Goal: Information Seeking & Learning: Learn about a topic

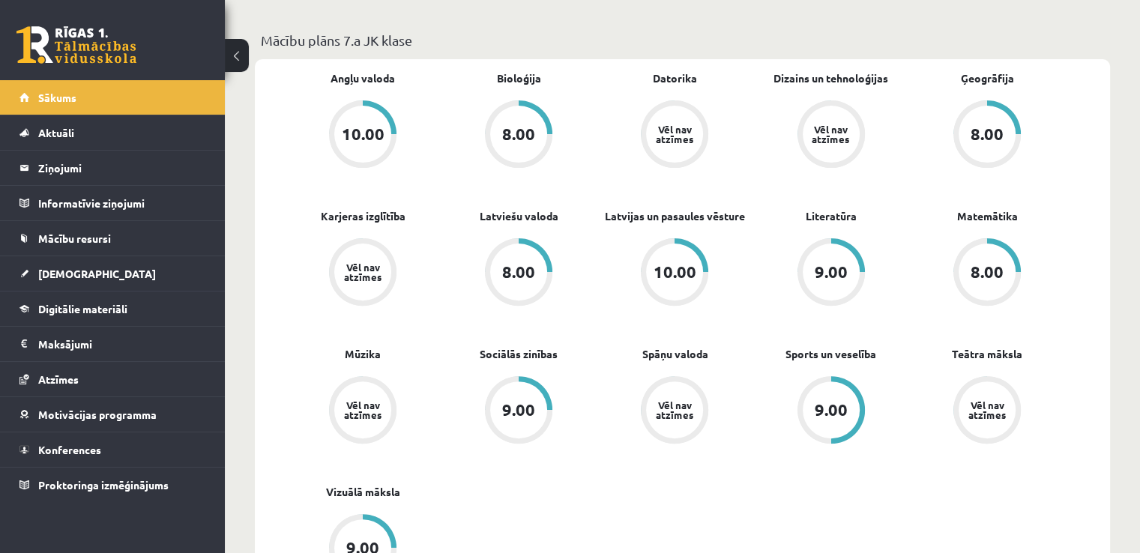
scroll to position [450, 0]
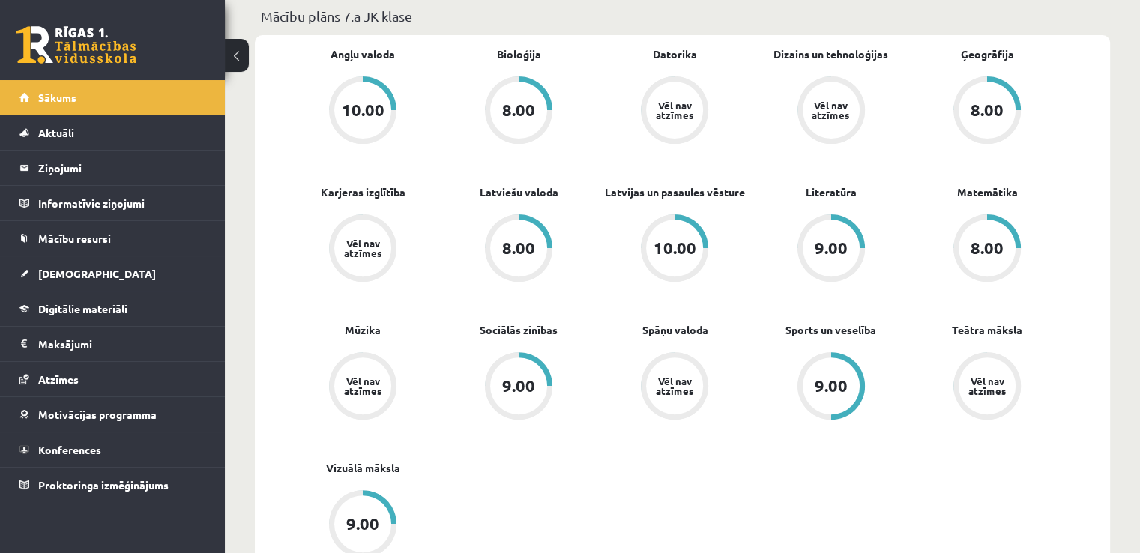
click at [989, 251] on div "8.00" at bounding box center [987, 248] width 33 height 16
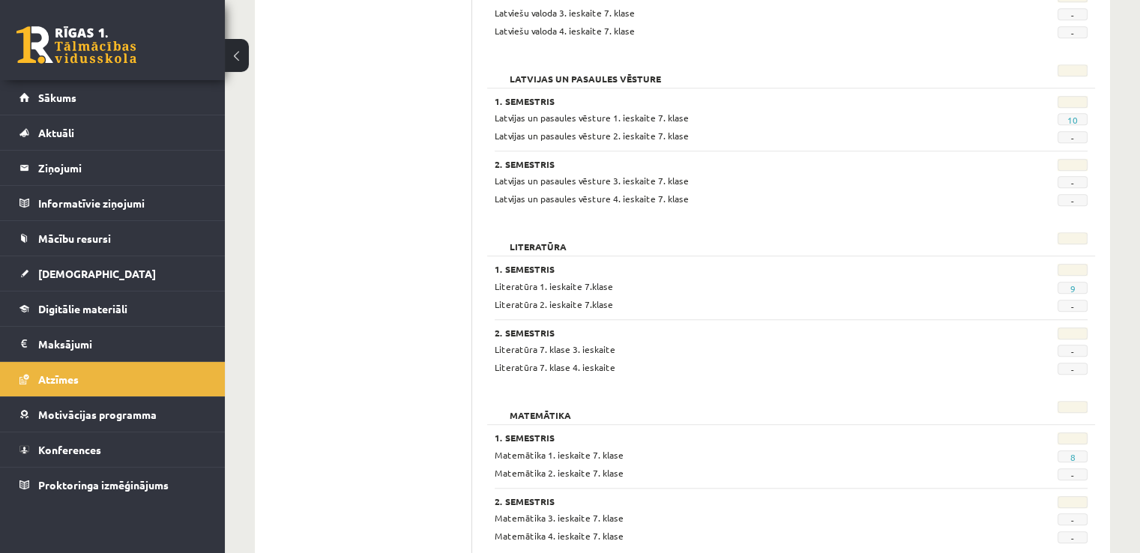
scroll to position [1349, 0]
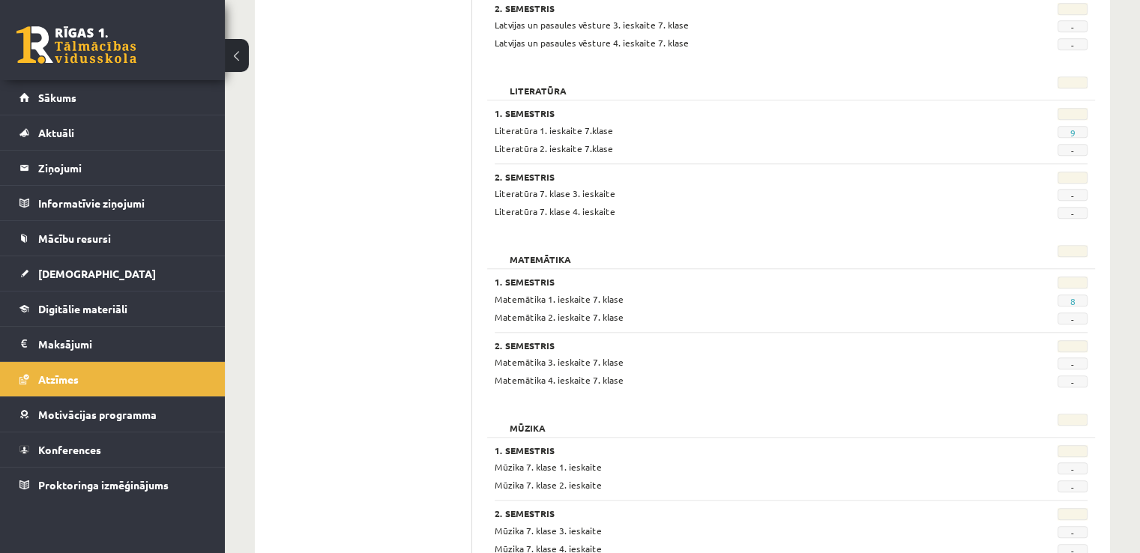
click at [1076, 295] on span "8" at bounding box center [1073, 301] width 30 height 12
click at [1075, 297] on span "8" at bounding box center [1073, 301] width 30 height 12
click at [1073, 298] on link "8" at bounding box center [1072, 301] width 5 height 12
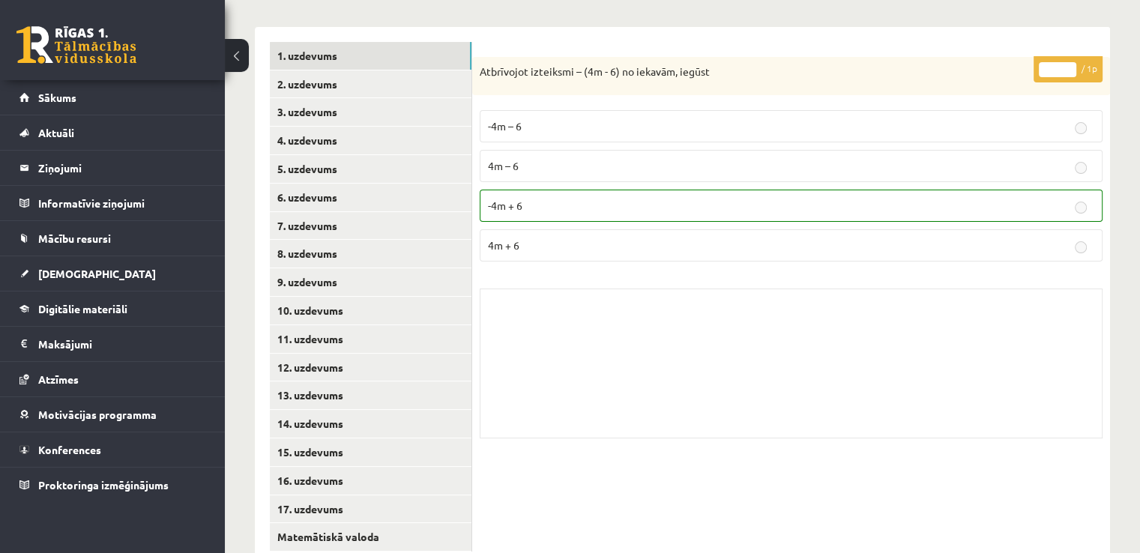
scroll to position [358, 0]
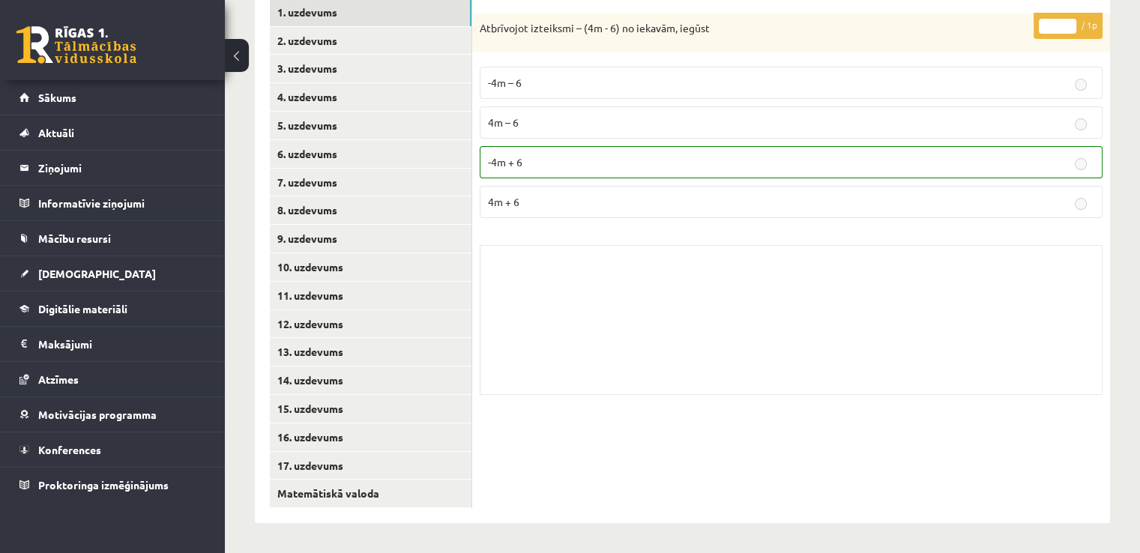
drag, startPoint x: 201, startPoint y: 66, endPoint x: 252, endPoint y: 34, distance: 60.3
drag, startPoint x: 252, startPoint y: 34, endPoint x: 385, endPoint y: 34, distance: 132.7
click at [385, 34] on link "2. uzdevums" at bounding box center [371, 41] width 202 height 28
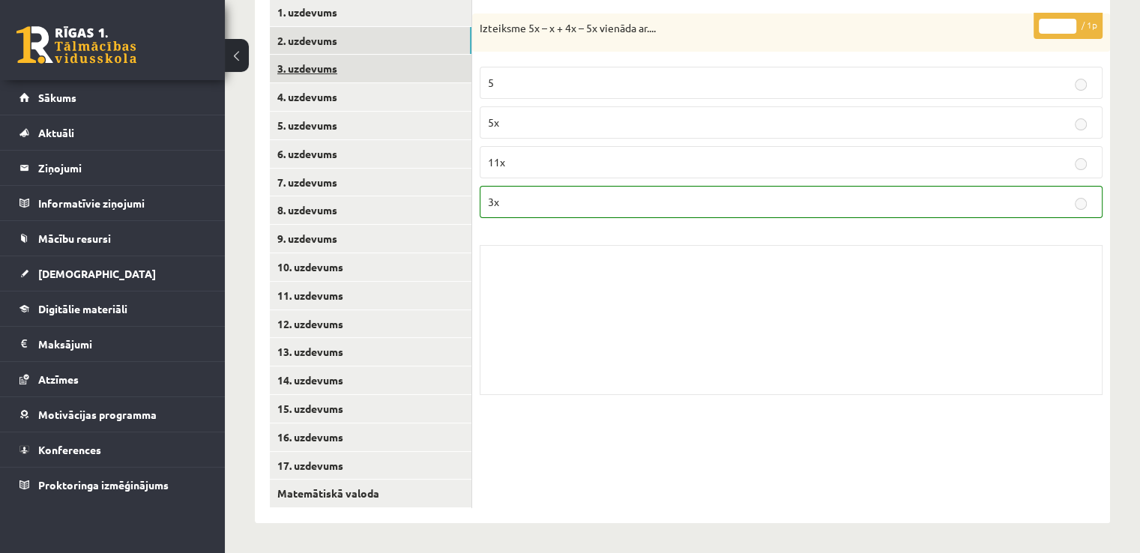
click at [368, 71] on link "3. uzdevums" at bounding box center [371, 69] width 202 height 28
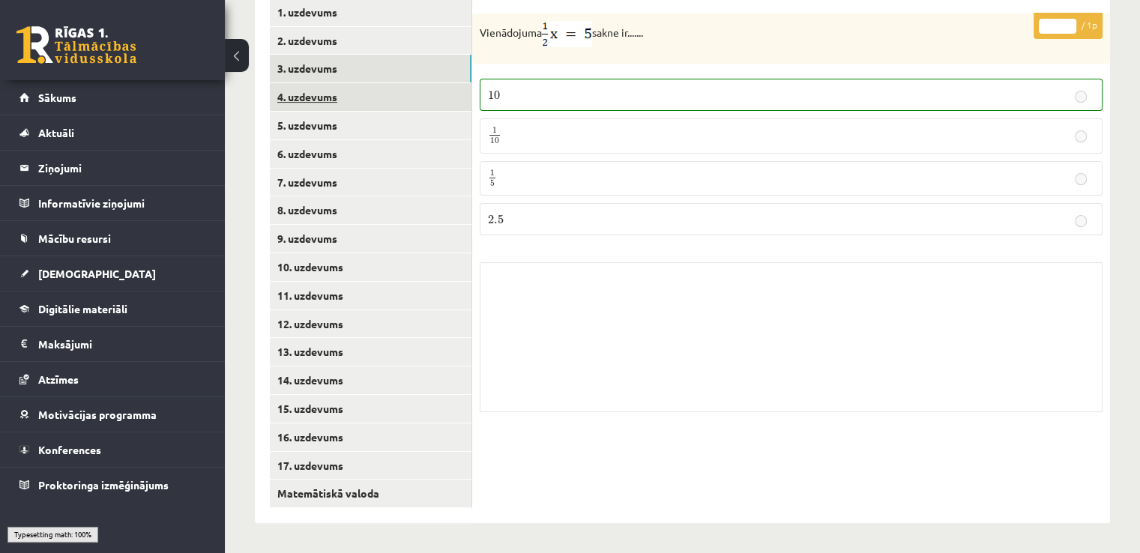
click at [377, 105] on link "4. uzdevums" at bounding box center [371, 97] width 202 height 28
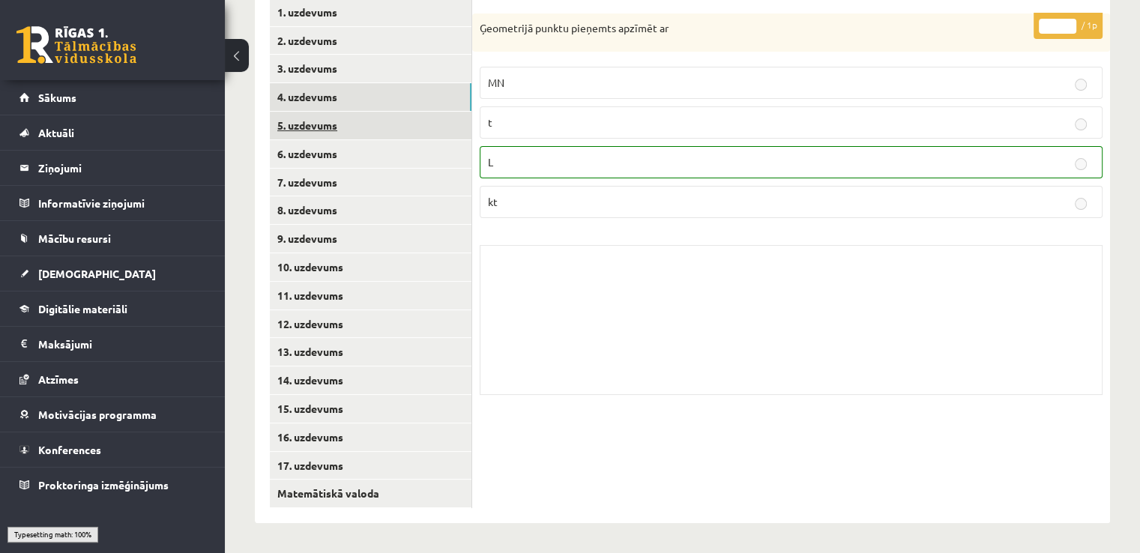
click at [379, 131] on link "5. uzdevums" at bounding box center [371, 126] width 202 height 28
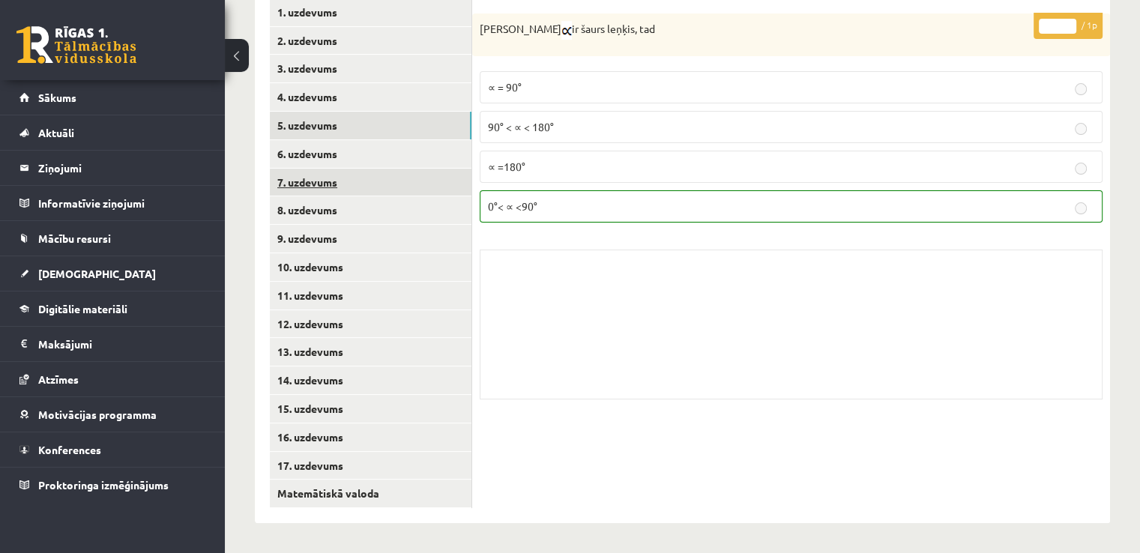
click at [373, 169] on link "7. uzdevums" at bounding box center [371, 183] width 202 height 28
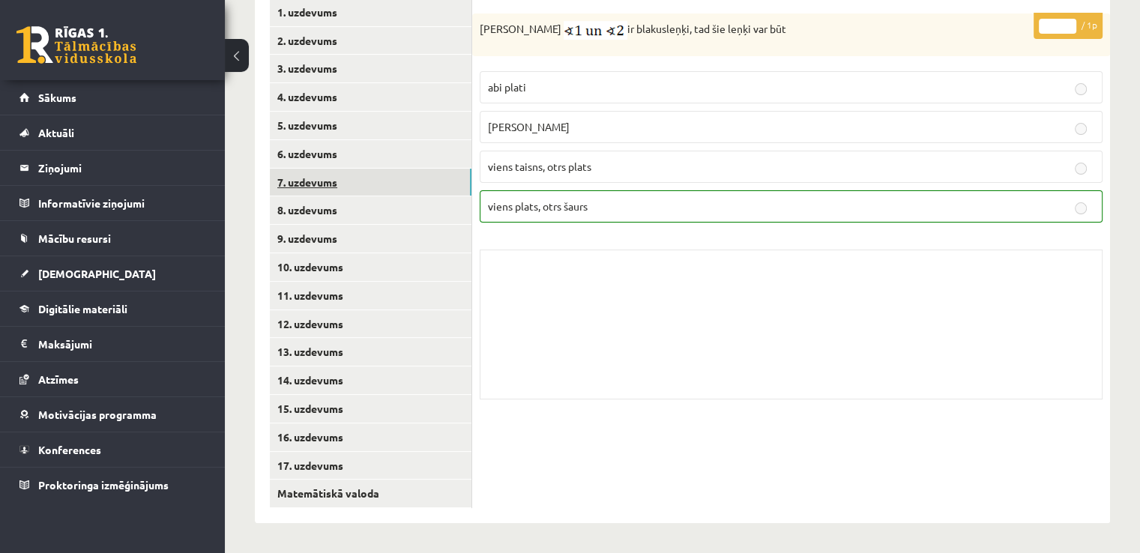
click at [370, 193] on link "7. uzdevums" at bounding box center [371, 183] width 202 height 28
click at [368, 210] on link "8. uzdevums" at bounding box center [371, 210] width 202 height 28
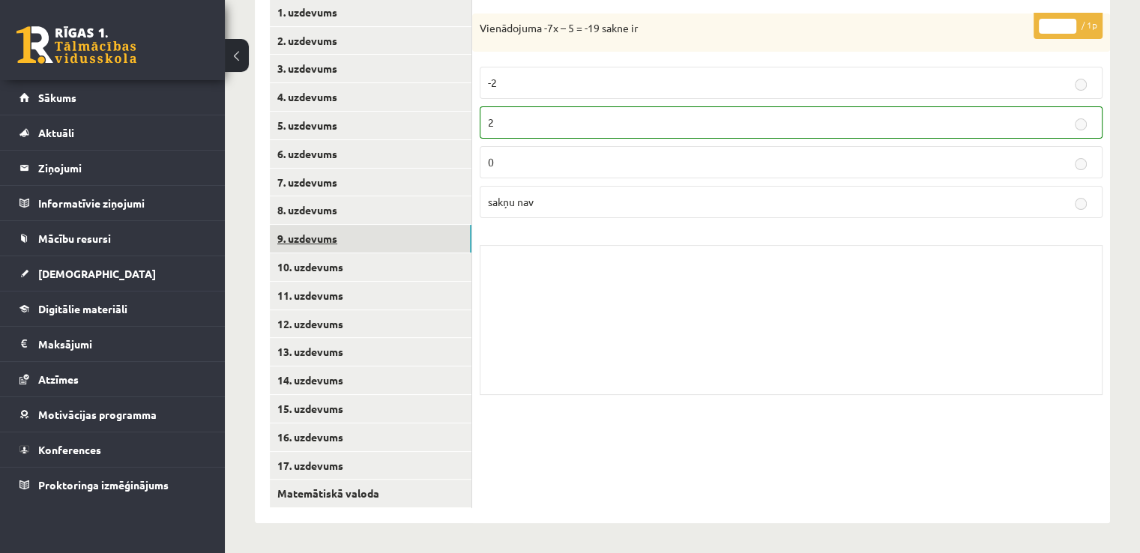
click at [358, 250] on link "9. uzdevums" at bounding box center [371, 239] width 202 height 28
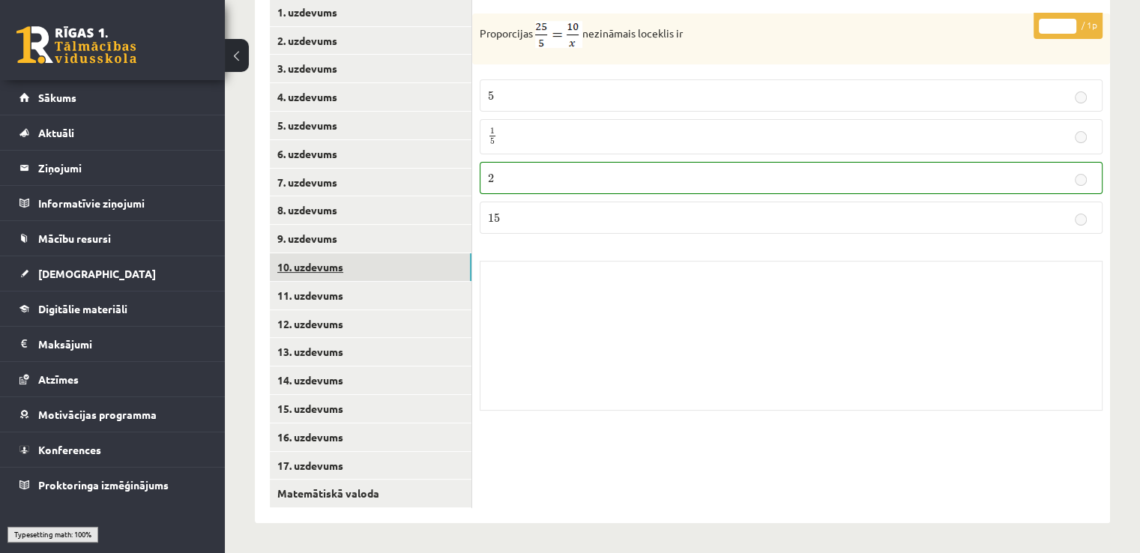
click at [348, 277] on link "10. uzdevums" at bounding box center [371, 267] width 202 height 28
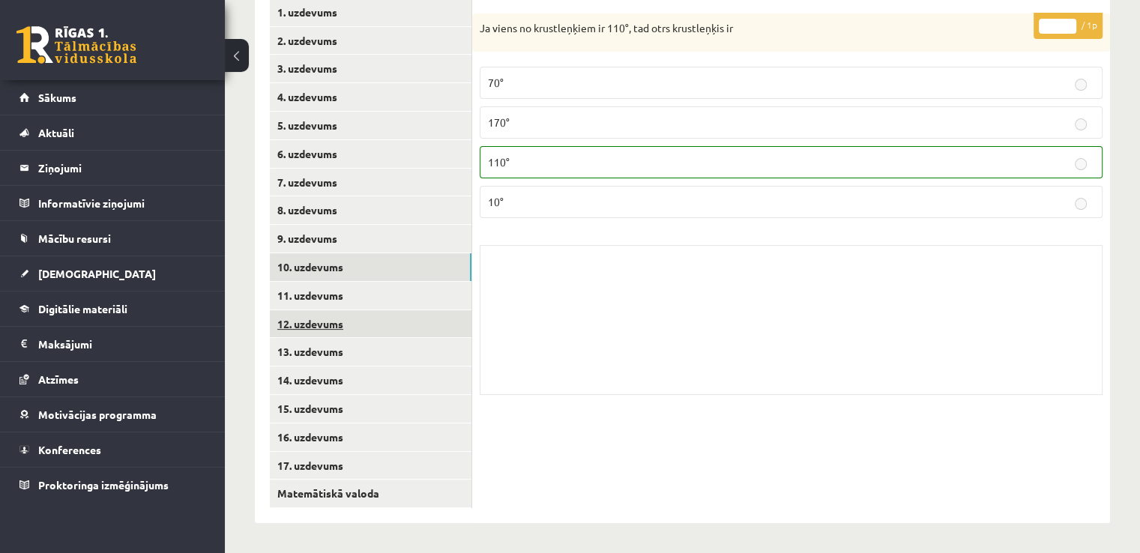
click at [342, 310] on link "12. uzdevums" at bounding box center [371, 324] width 202 height 28
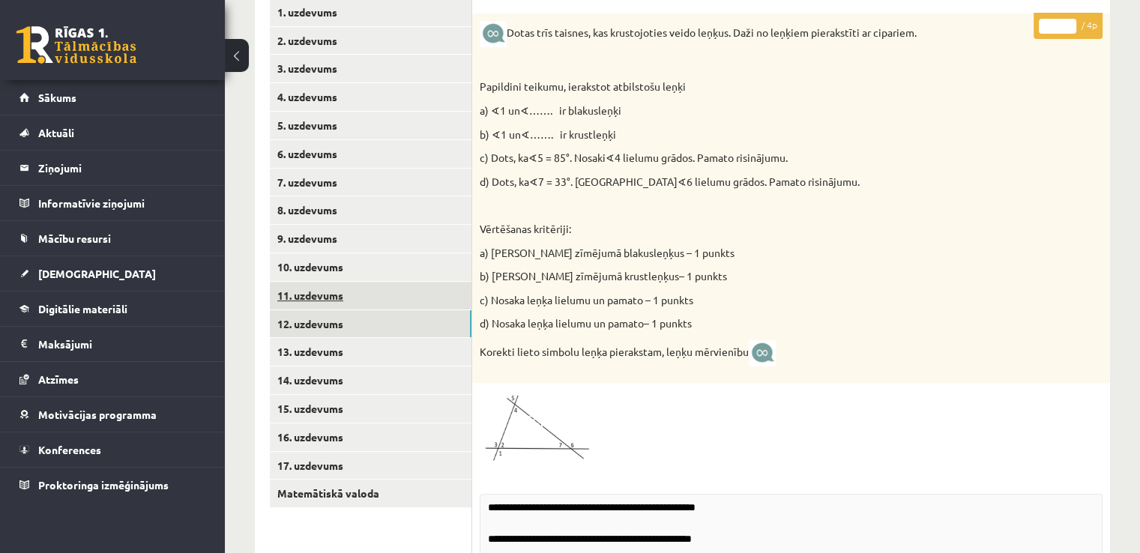
click at [342, 300] on link "11. uzdevums" at bounding box center [371, 296] width 202 height 28
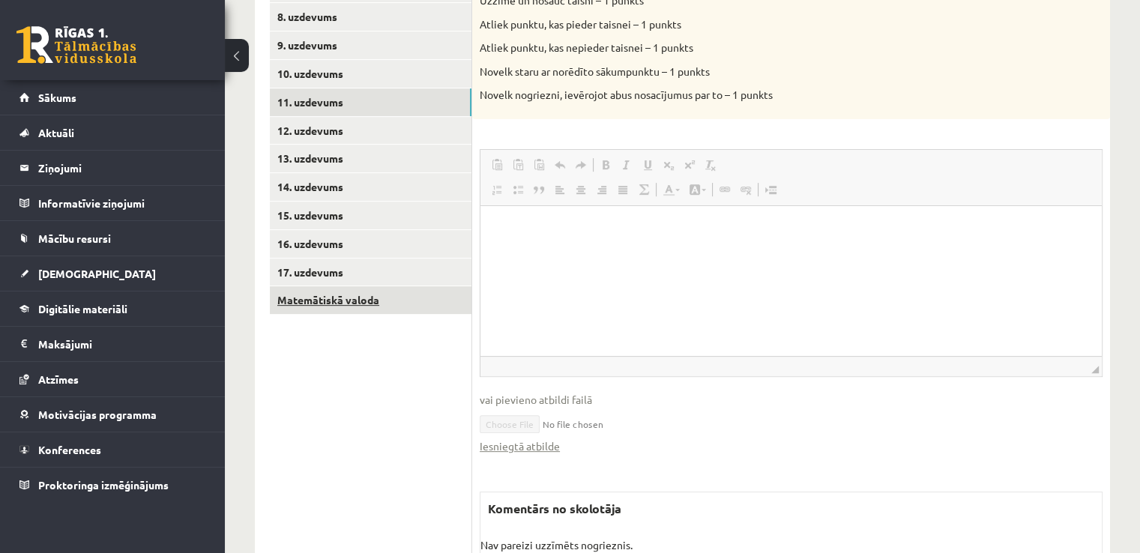
scroll to position [507, 0]
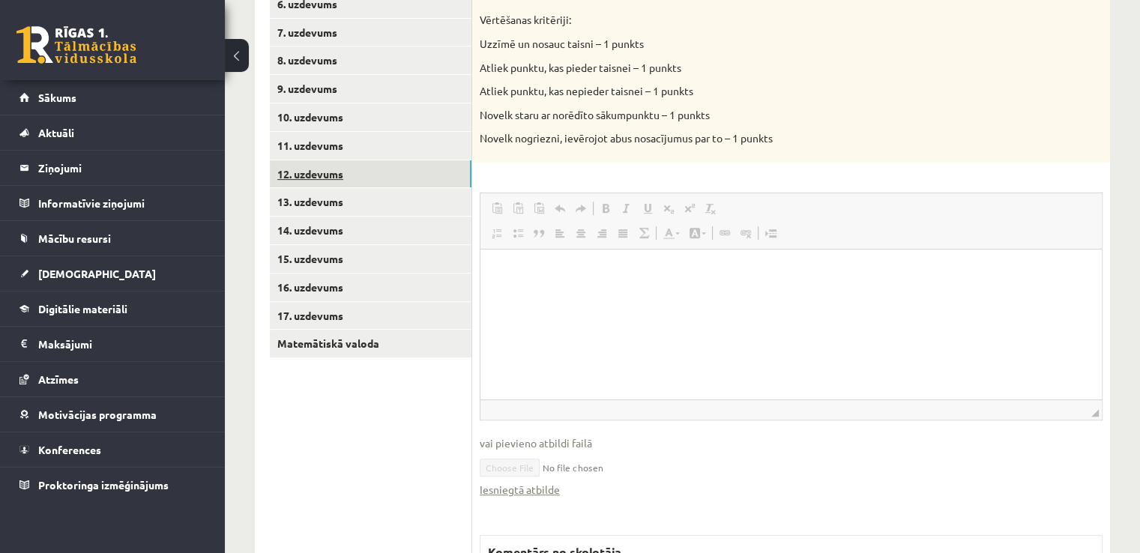
click at [307, 175] on link "12. uzdevums" at bounding box center [371, 174] width 202 height 28
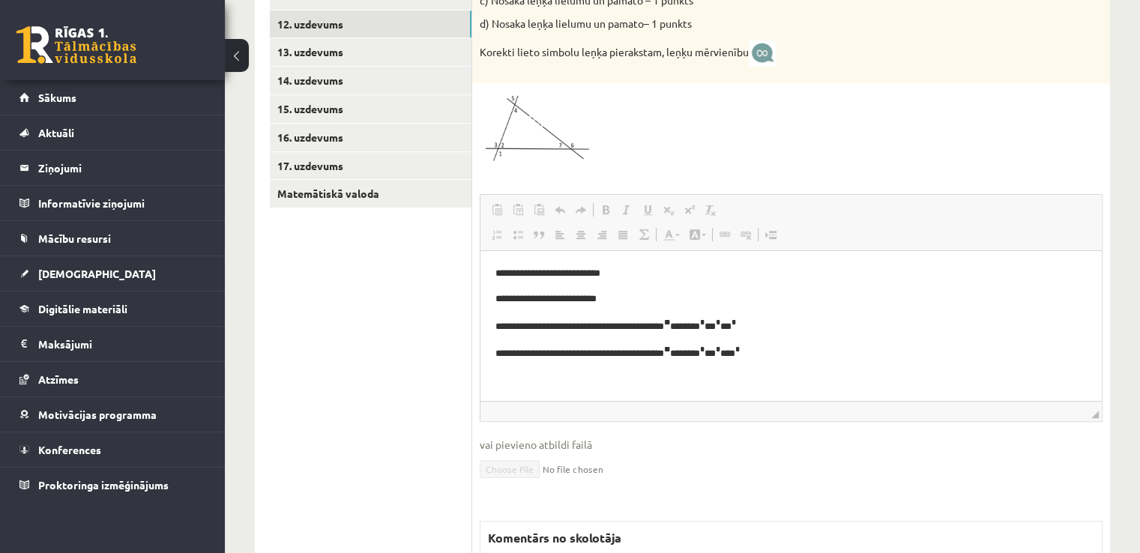
scroll to position [807, 0]
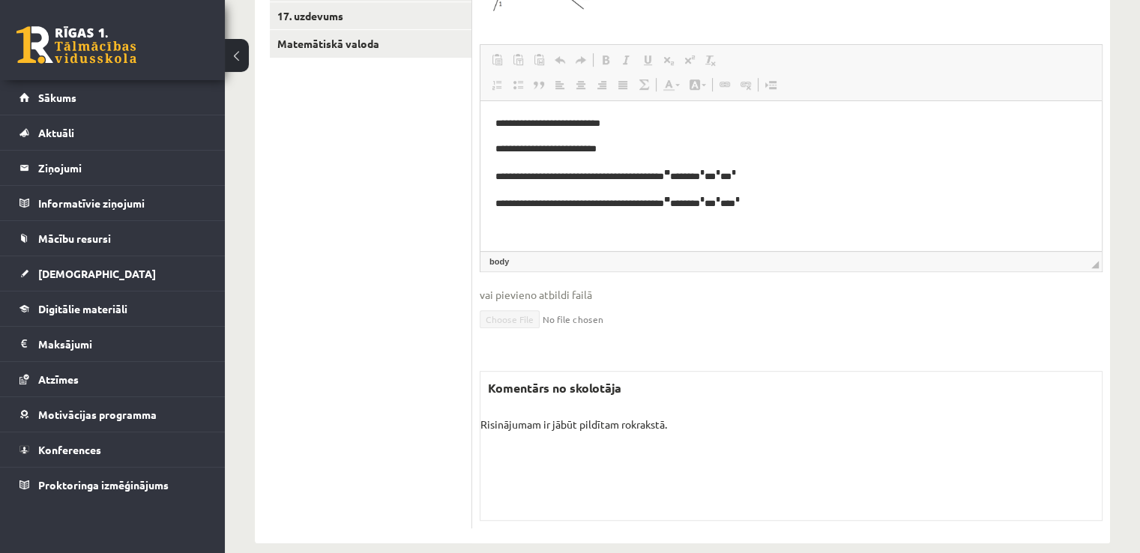
drag, startPoint x: 162, startPoint y: 179, endPoint x: 591, endPoint y: 294, distance: 443.8
click at [591, 294] on span "vai pievieno atbildi failā" at bounding box center [791, 295] width 623 height 16
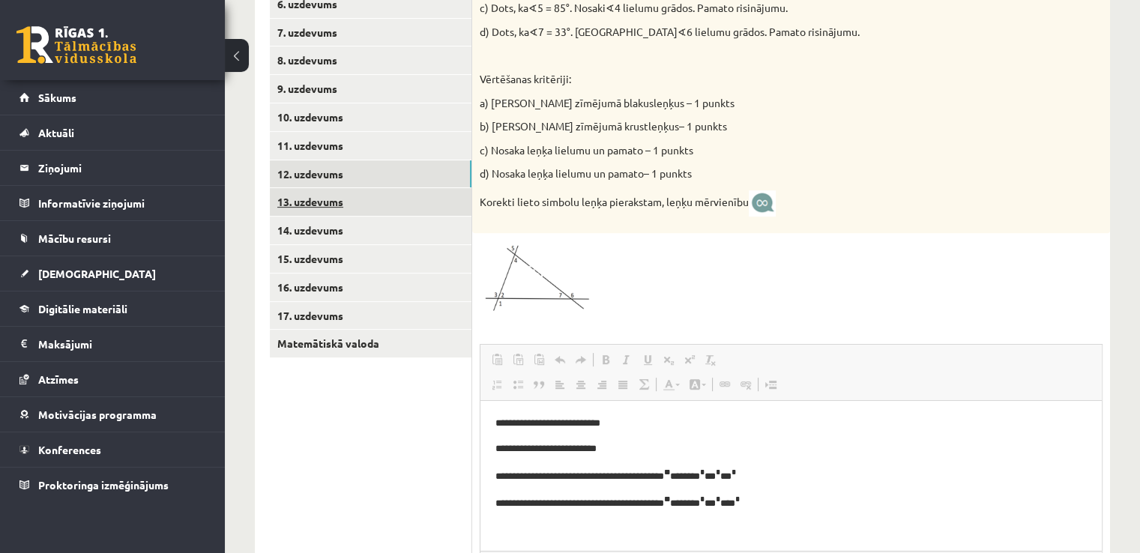
click at [351, 196] on link "13. uzdevums" at bounding box center [371, 202] width 202 height 28
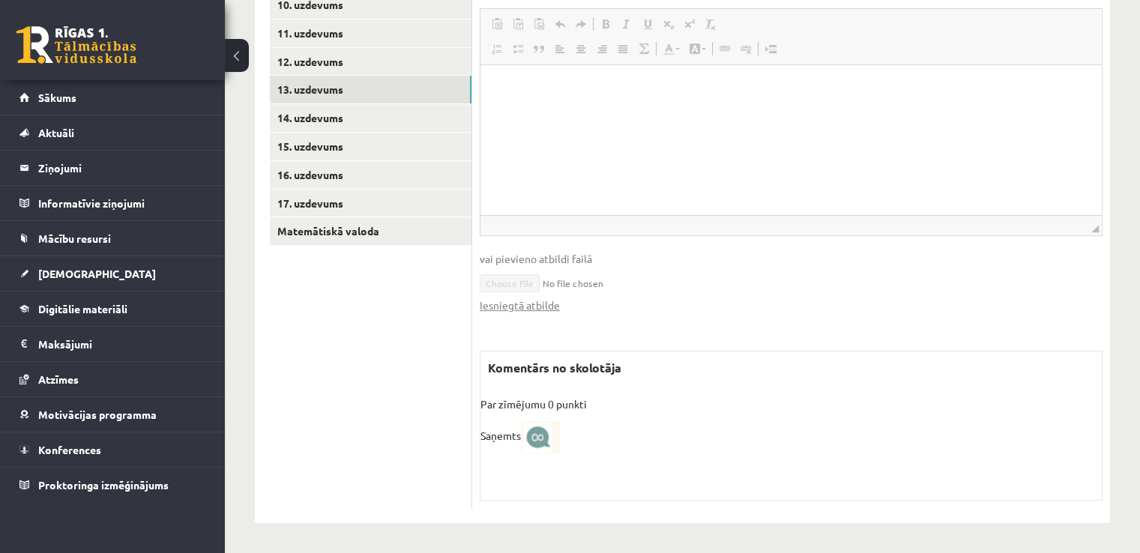
scroll to position [320, 0]
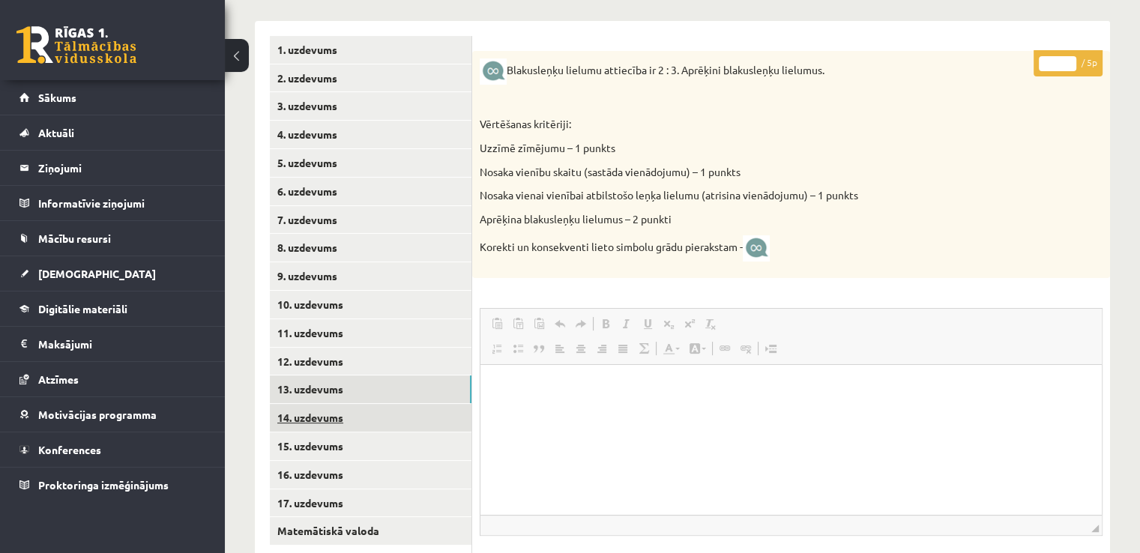
click at [369, 411] on link "14. uzdevums" at bounding box center [371, 418] width 202 height 28
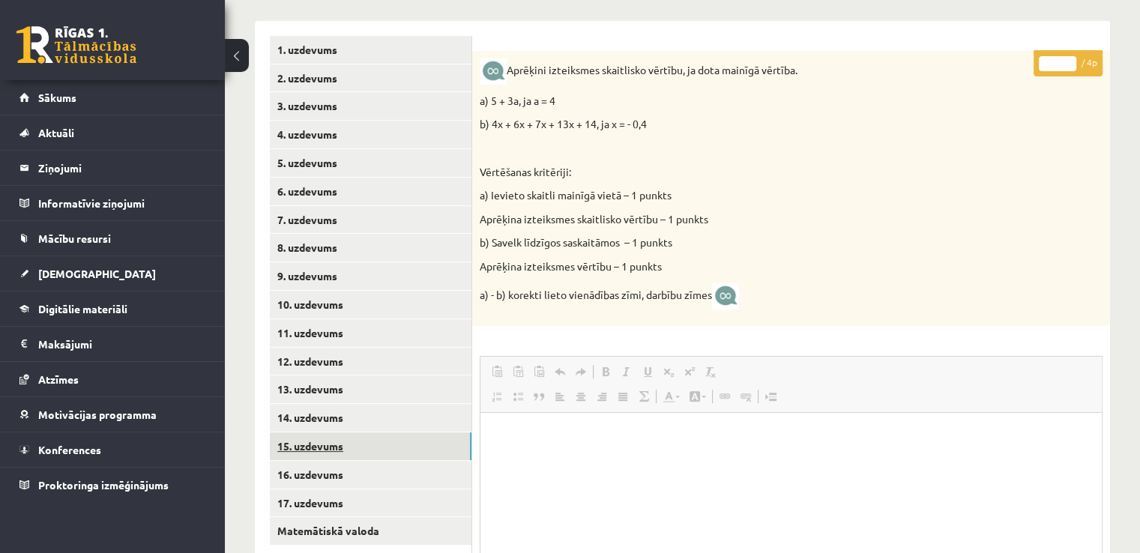
click at [417, 453] on link "15. uzdevums" at bounding box center [371, 447] width 202 height 28
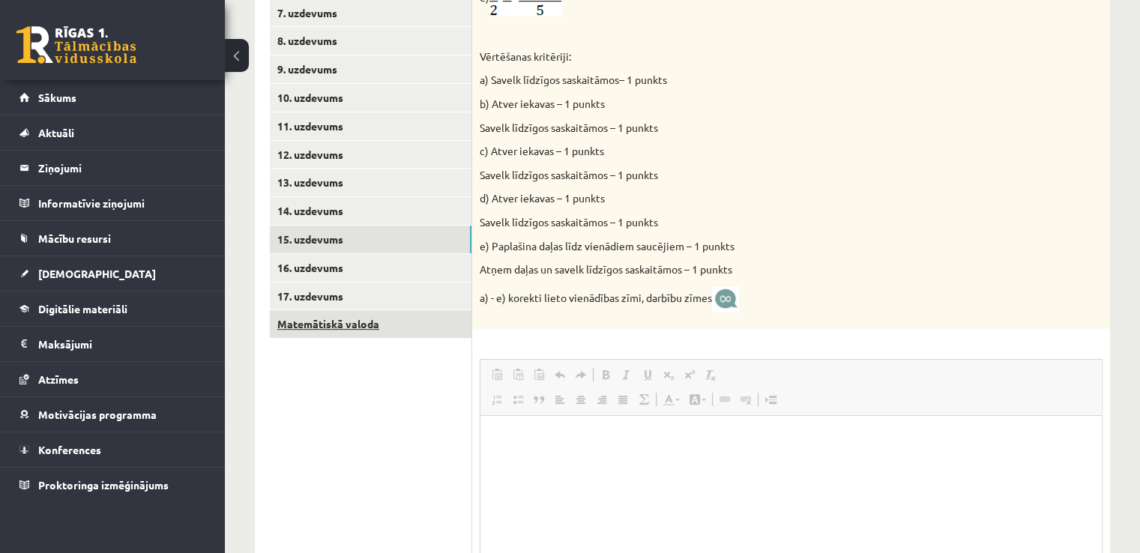
scroll to position [470, 0]
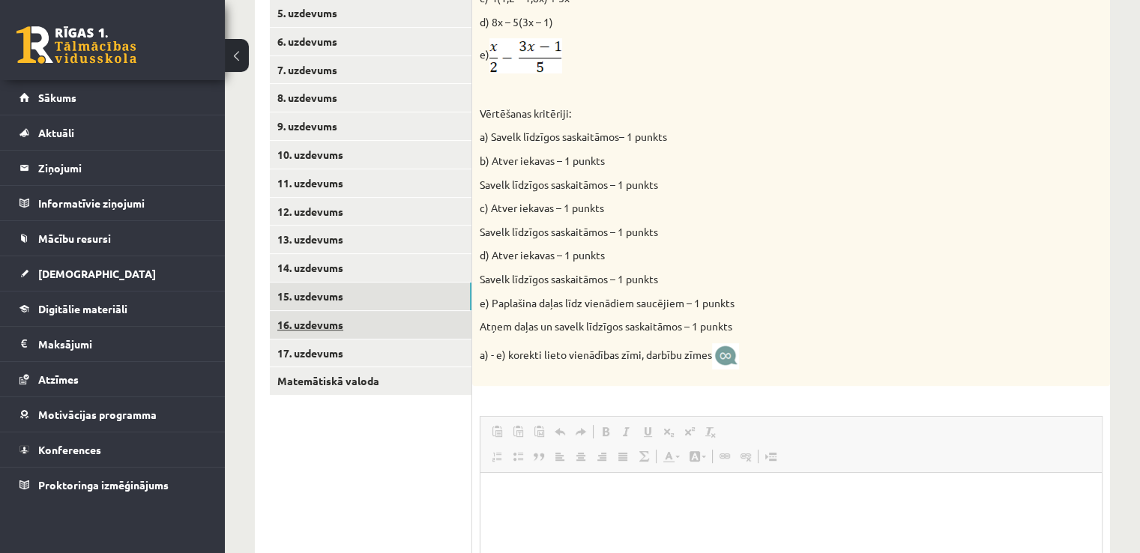
click at [393, 313] on link "16. uzdevums" at bounding box center [371, 325] width 202 height 28
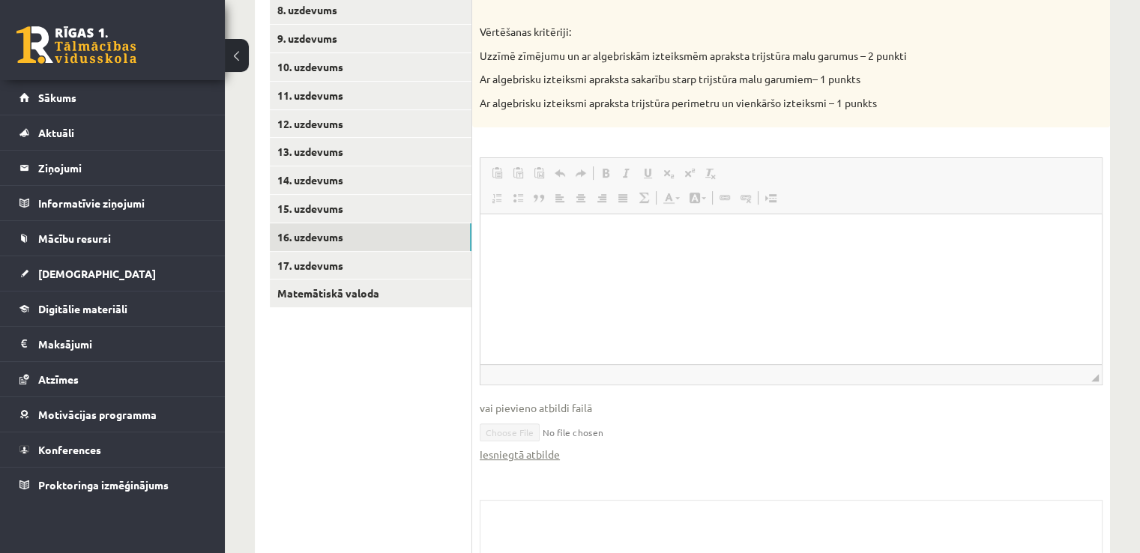
scroll to position [0, 0]
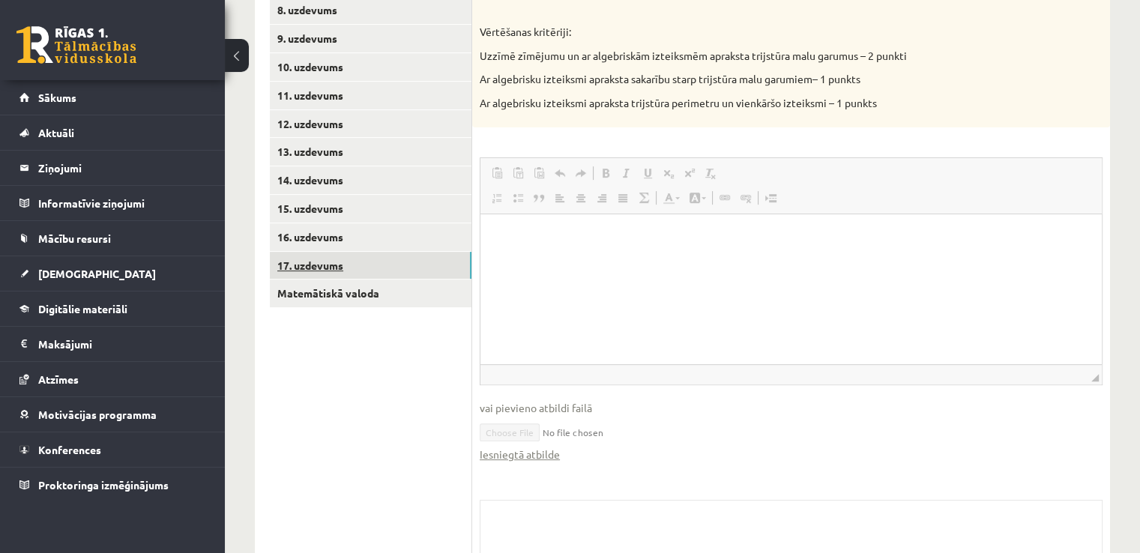
click at [328, 272] on link "17. uzdevums" at bounding box center [371, 266] width 202 height 28
